Goal: Ask a question: Seek information or help from site administrators or community

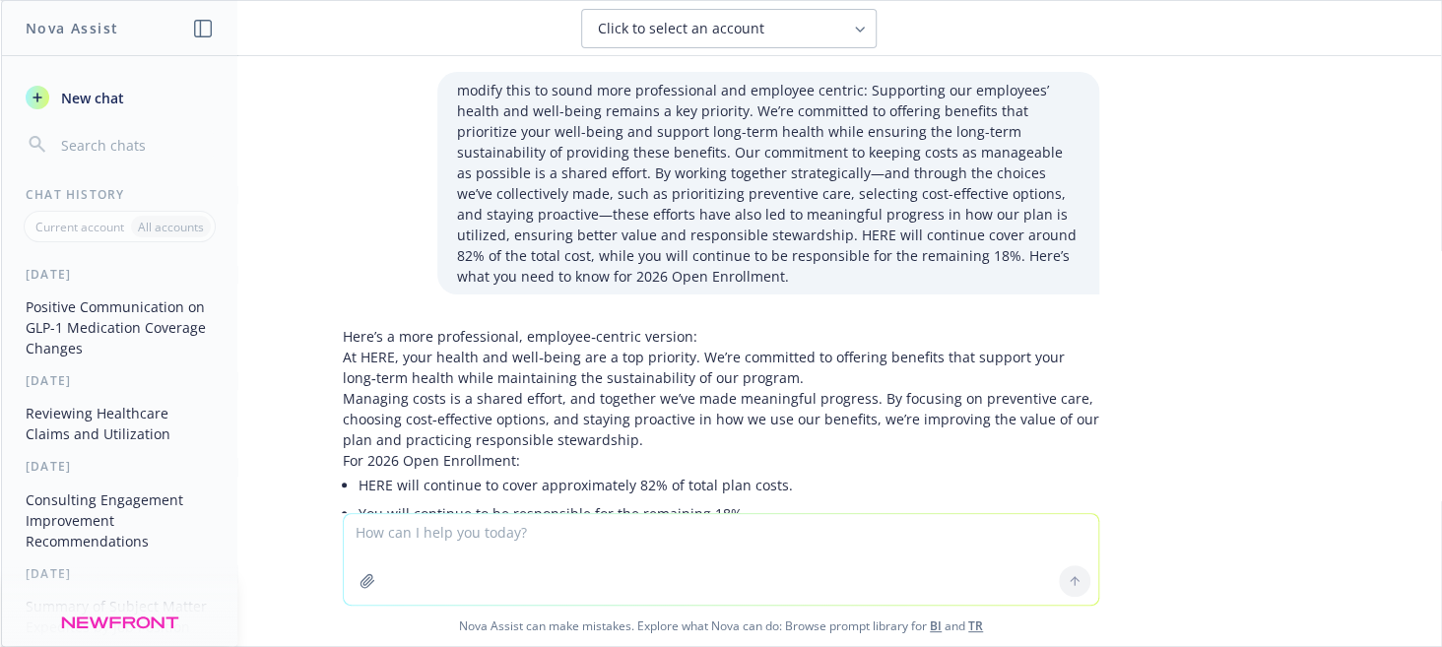
scroll to position [967, 0]
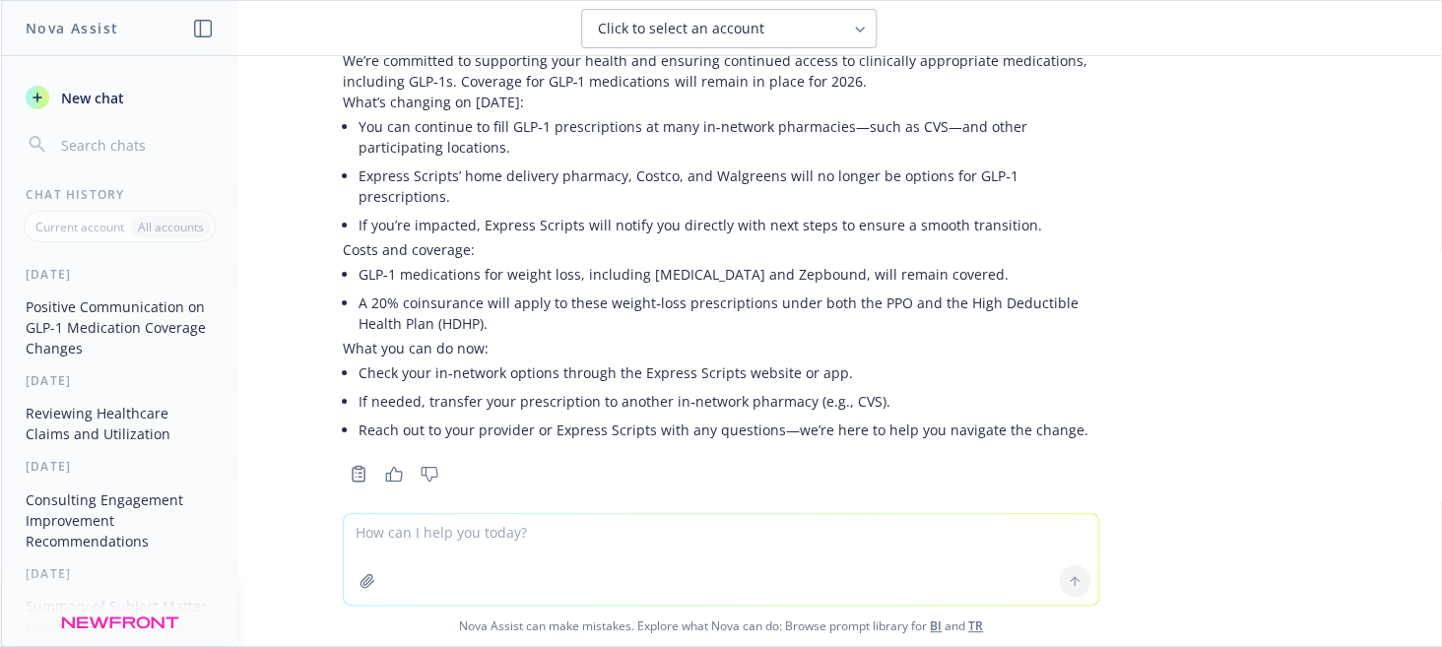
click at [499, 533] on textarea at bounding box center [721, 559] width 754 height 91
paste textarea "New and Updated Strategy/Point Solutions Consideration EMPLOYEE EXPERIENCE EMPL…"
type textarea "provide talking points for these bullet points: New and Updated Strategy/Point …"
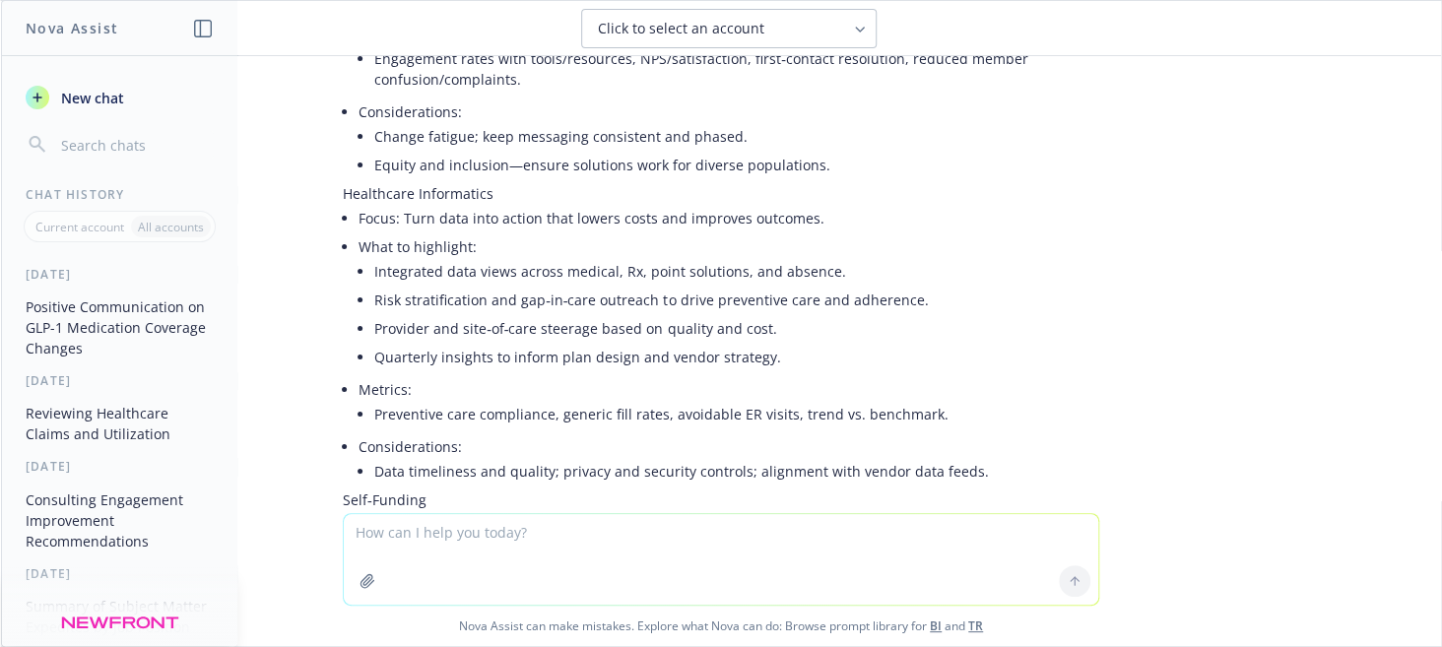
scroll to position [1968, 0]
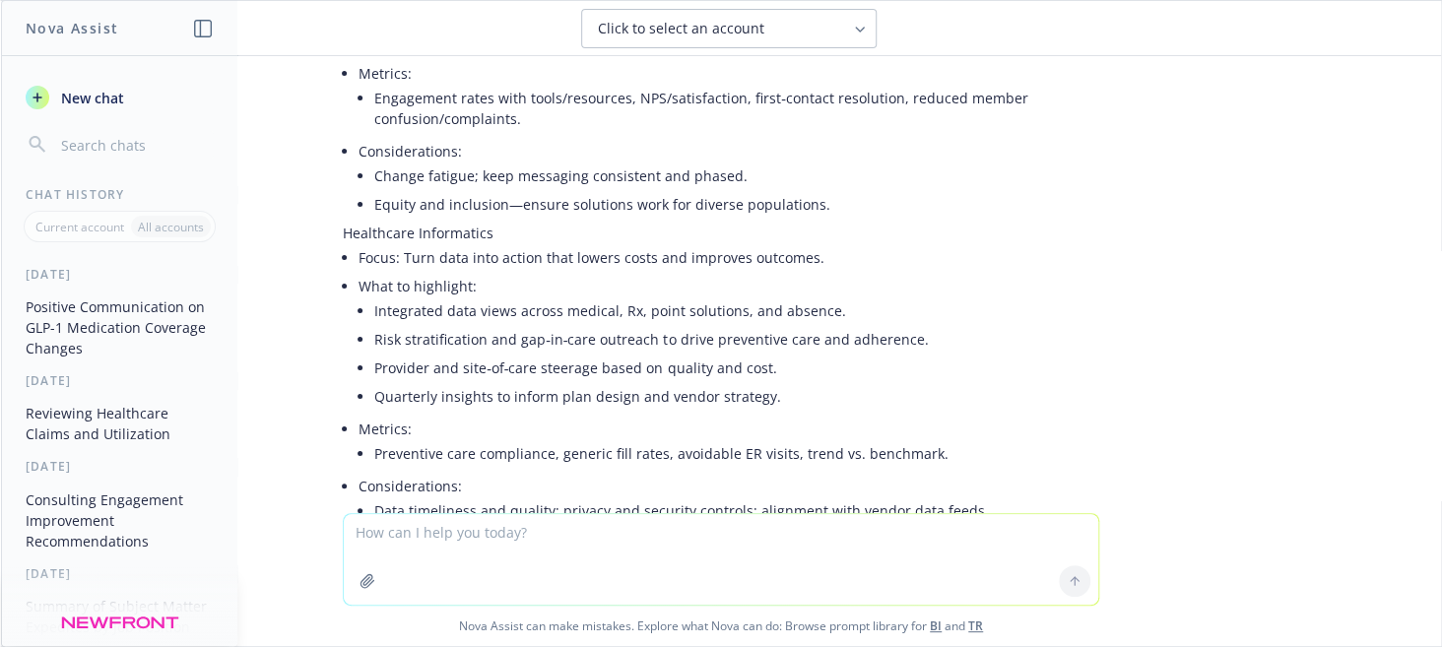
click at [617, 528] on textarea at bounding box center [721, 559] width 754 height 91
type textarea "what is newfrontiers"
click at [1065, 589] on button at bounding box center [1075, 581] width 32 height 32
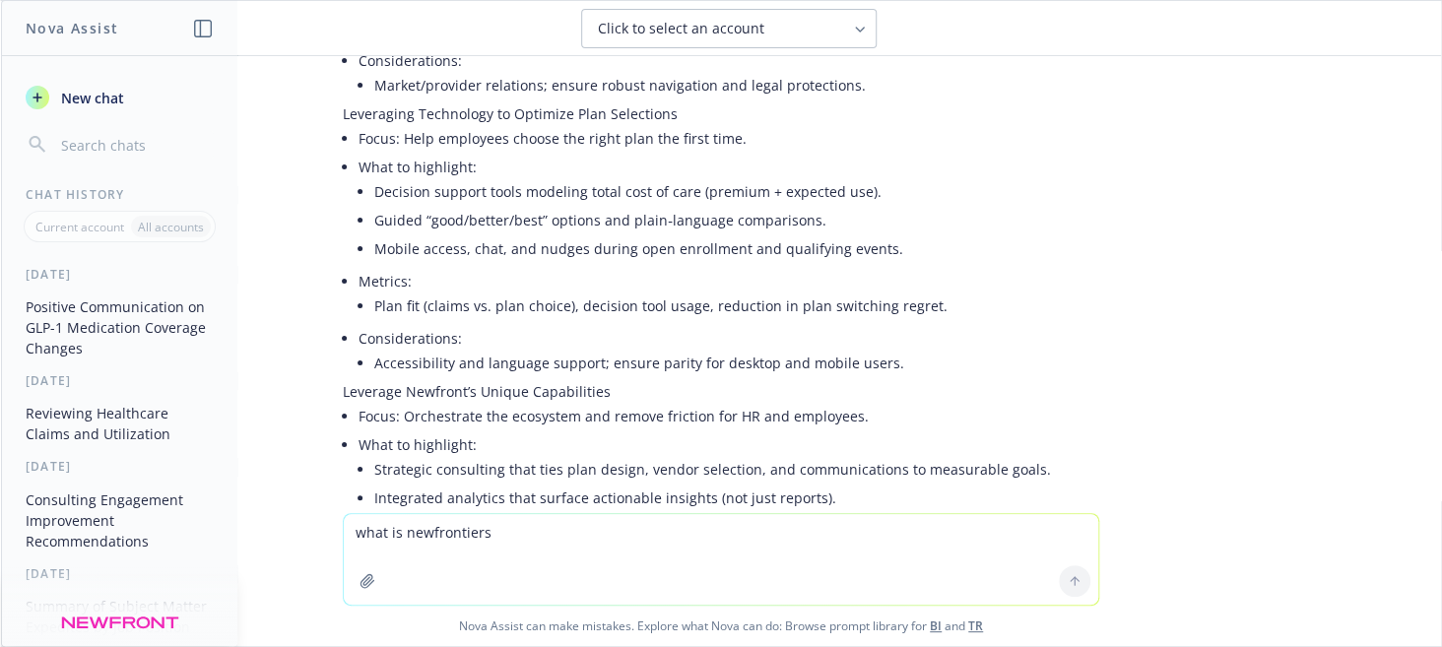
scroll to position [2961, 0]
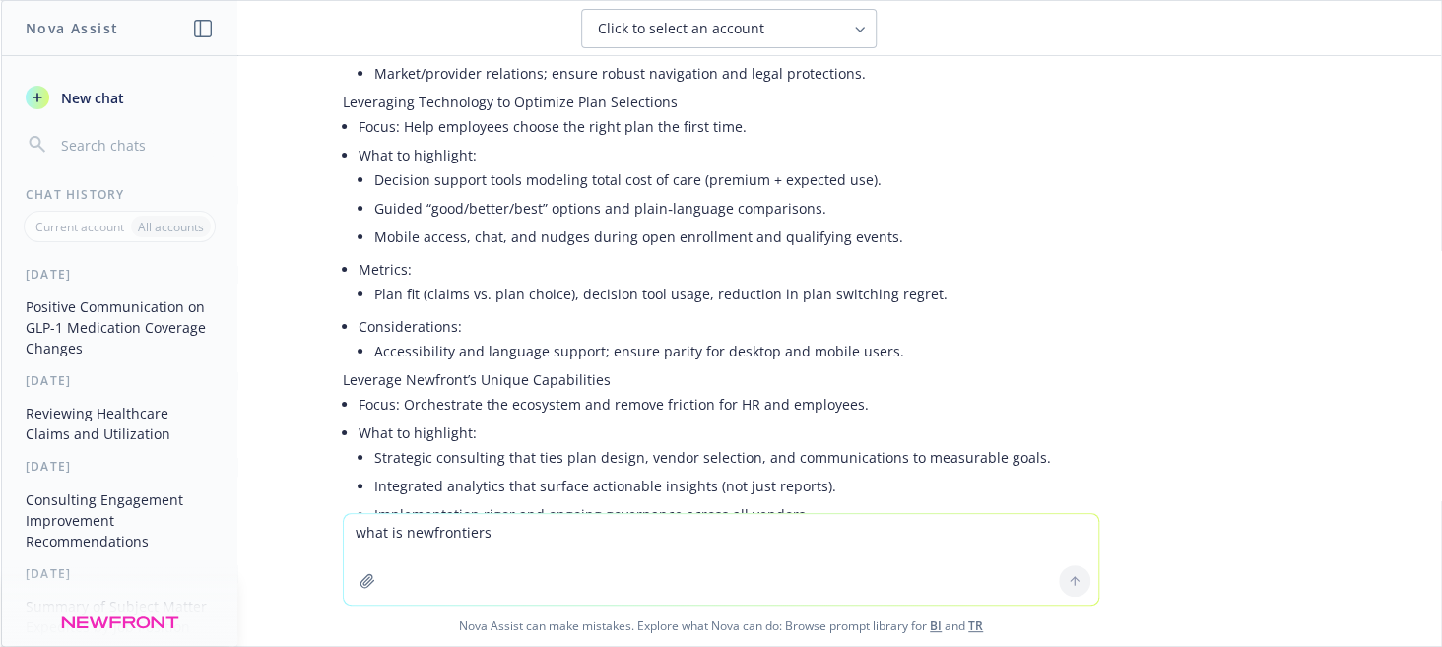
click at [454, 538] on textarea "what is newfrontiers" at bounding box center [721, 559] width 754 height 91
type textarea "is point solution health care industry saturated?"
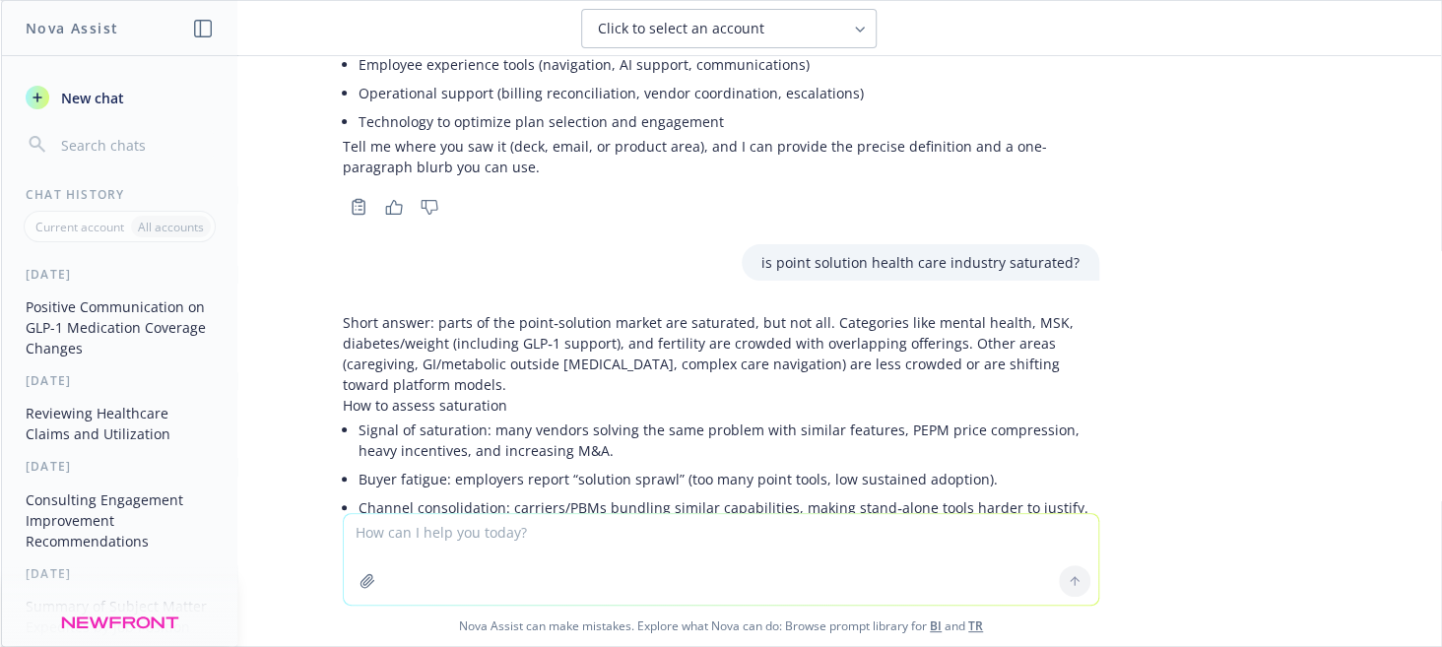
scroll to position [5675, 0]
